Goal: Task Accomplishment & Management: Manage account settings

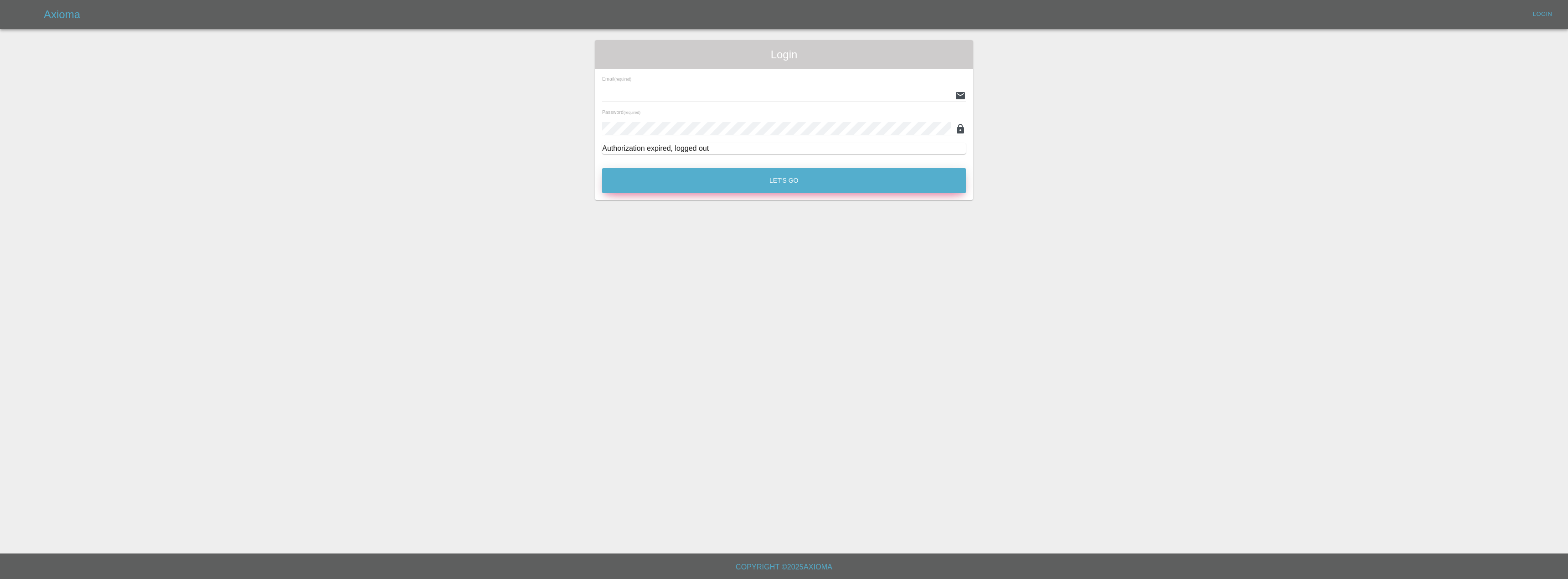
type input "[EMAIL_ADDRESS][DOMAIN_NAME]"
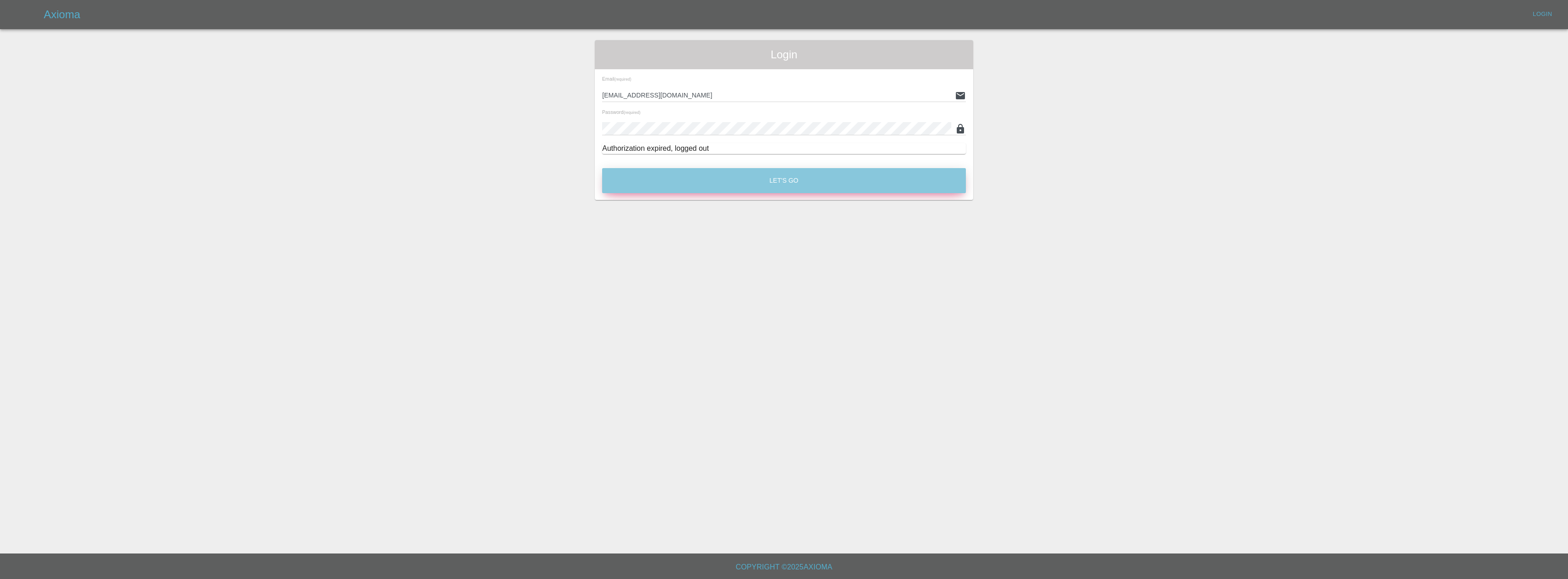
click at [713, 181] on button "Let's Go" at bounding box center [784, 180] width 364 height 25
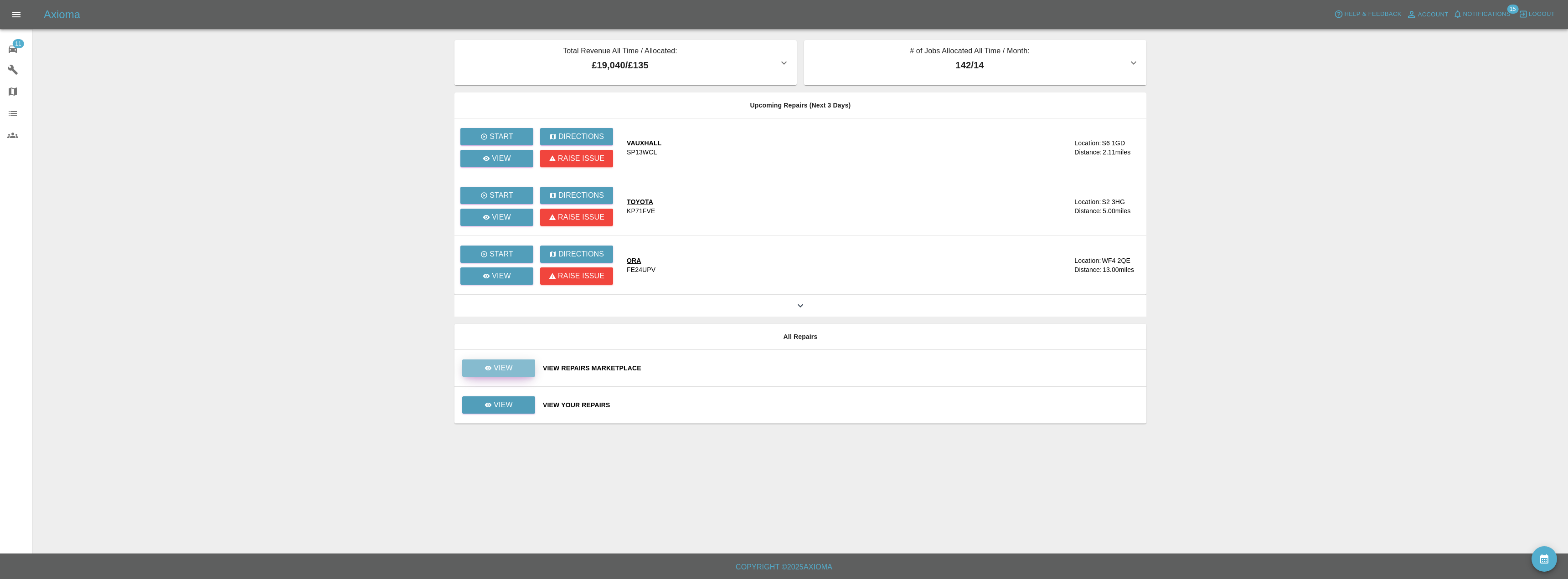
click at [528, 369] on link "View" at bounding box center [498, 367] width 73 height 17
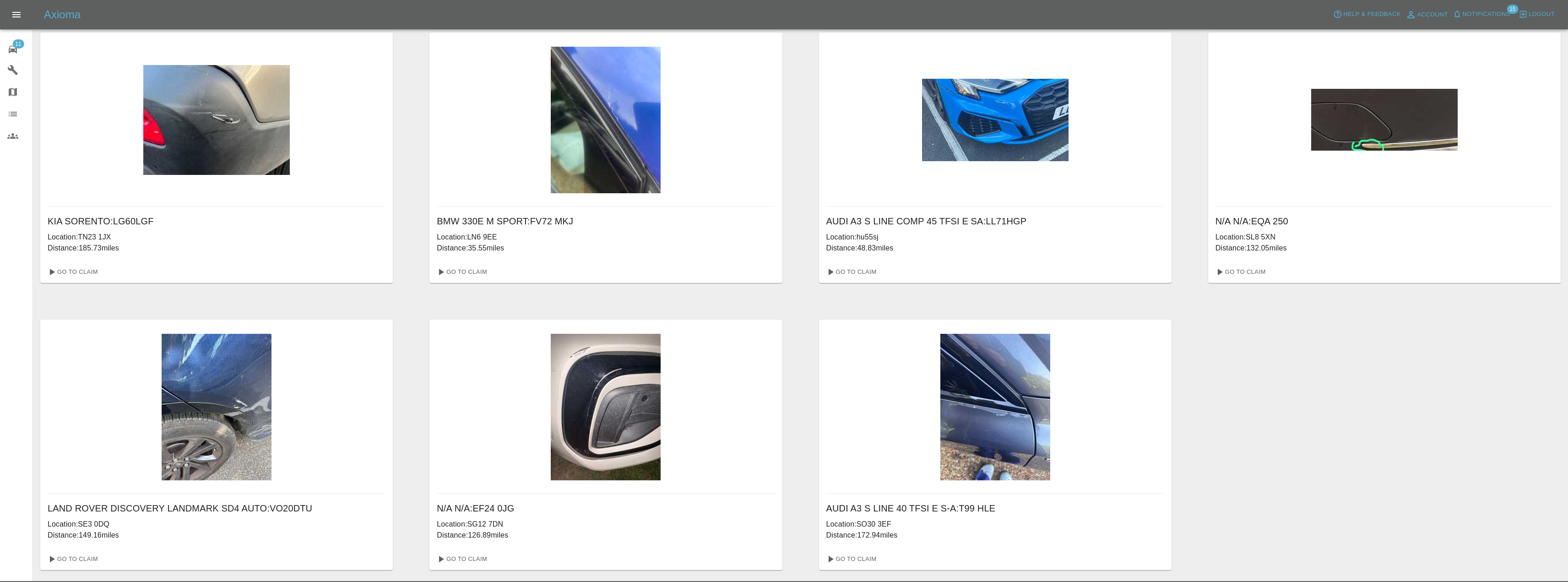
scroll to position [319, 0]
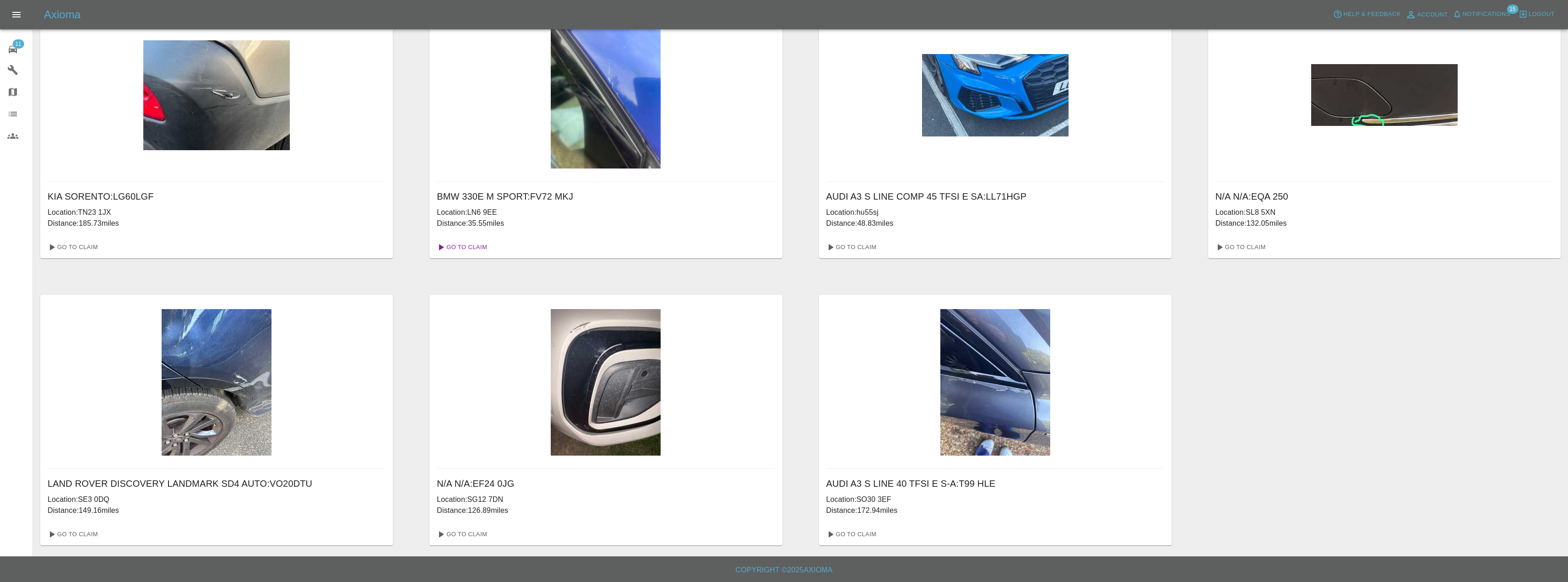
click at [485, 249] on link "Go To Claim" at bounding box center [461, 247] width 56 height 15
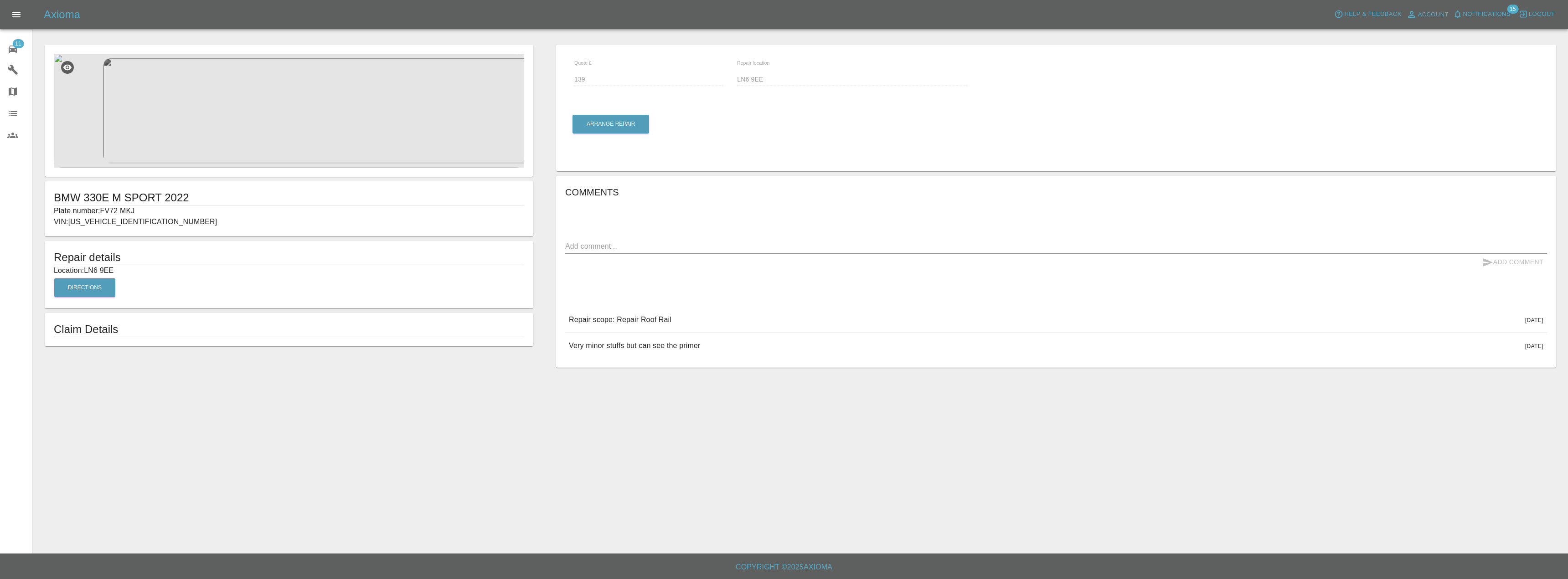
click at [292, 106] on img at bounding box center [288, 110] width 470 height 114
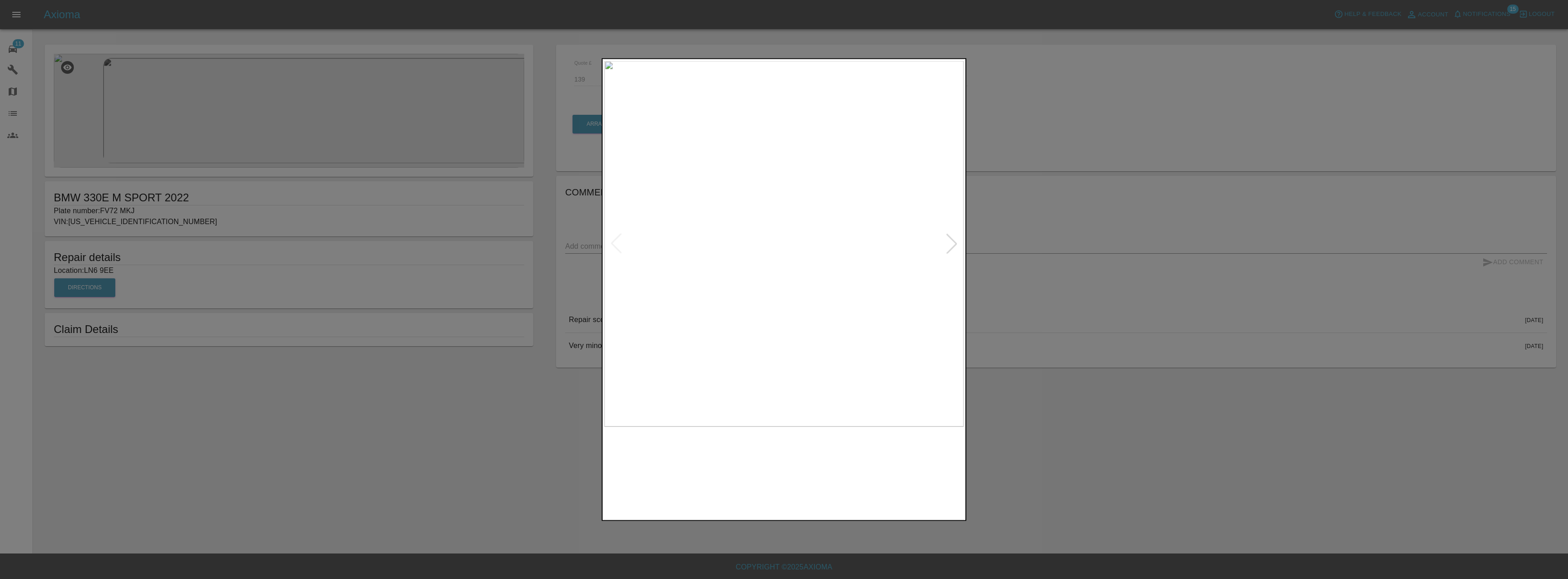
click at [746, 485] on img at bounding box center [738, 472] width 86 height 82
click at [326, 335] on div at bounding box center [784, 289] width 1568 height 579
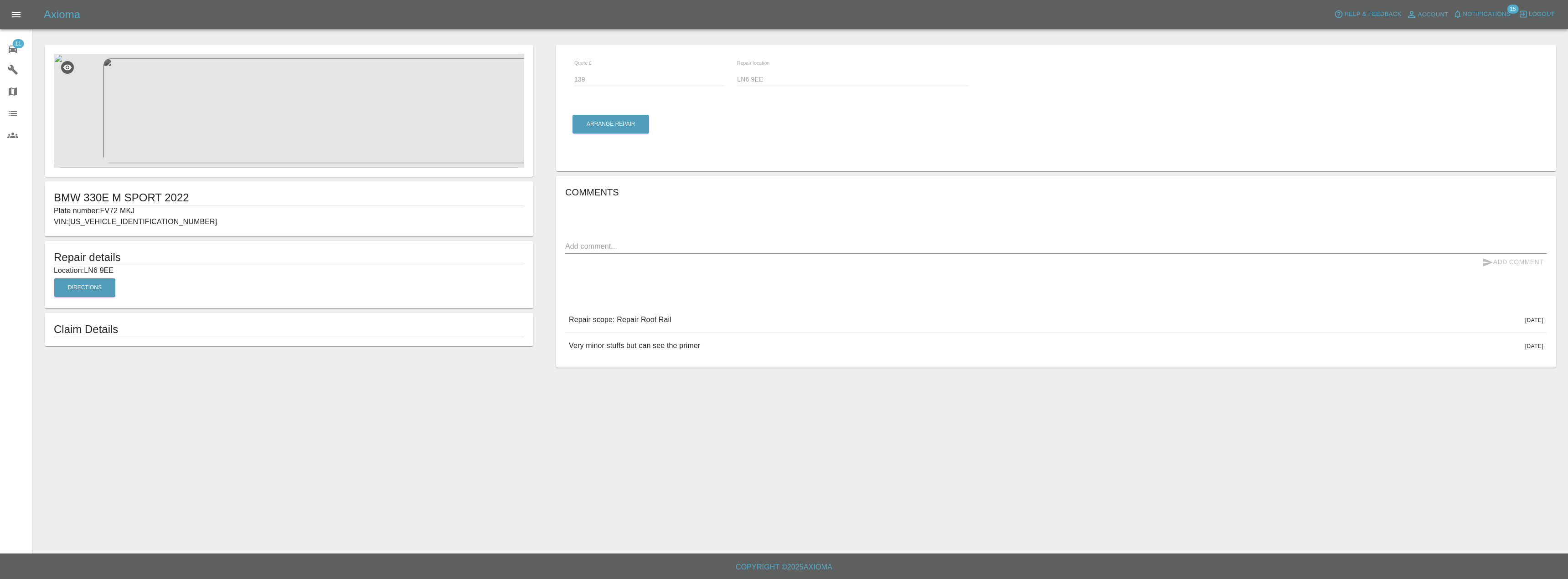
drag, startPoint x: 328, startPoint y: 334, endPoint x: 335, endPoint y: 330, distance: 8.1
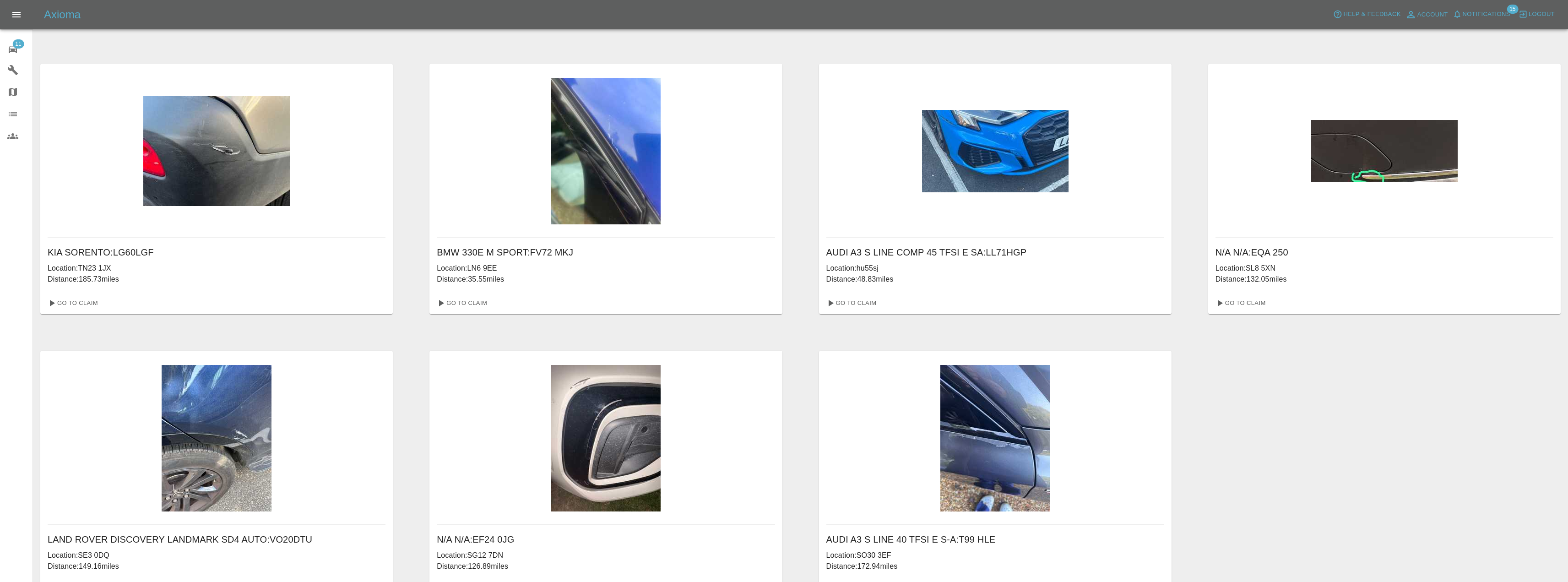
scroll to position [319, 0]
